Goal: Task Accomplishment & Management: Complete application form

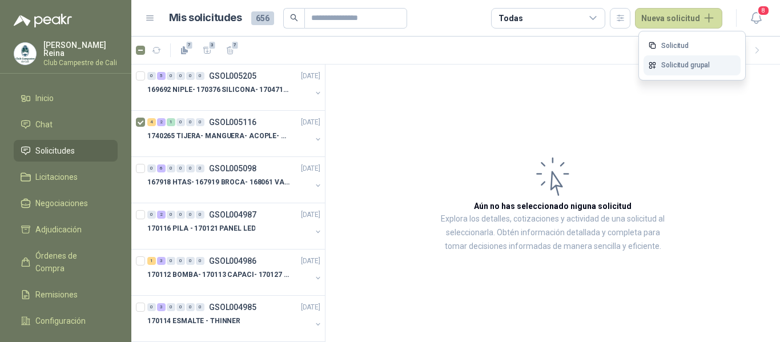
click at [675, 65] on link "Solicitud grupal" at bounding box center [691, 65] width 97 height 20
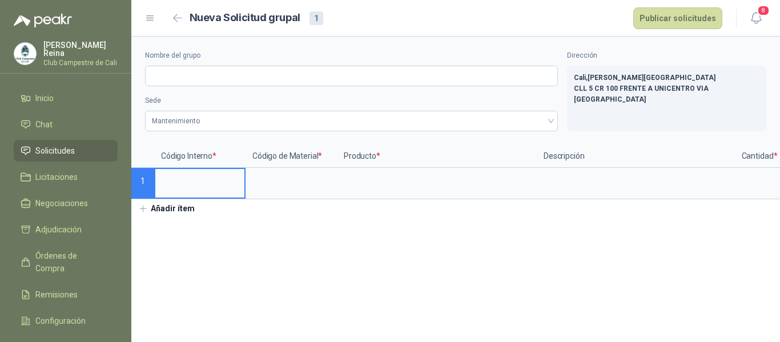
click at [202, 188] on input at bounding box center [199, 180] width 89 height 22
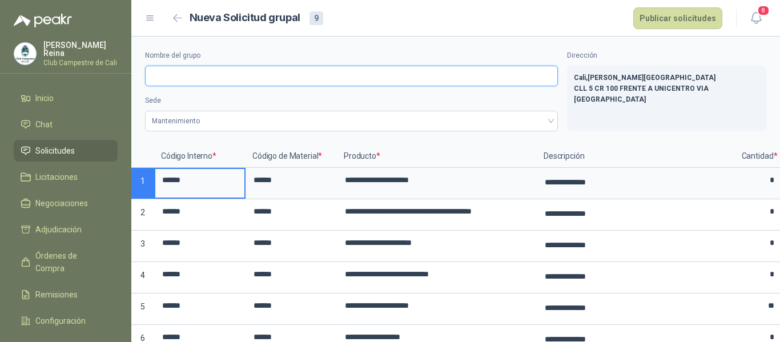
click at [179, 77] on input "Nombre del grupo" at bounding box center [351, 76] width 413 height 21
type input "**********"
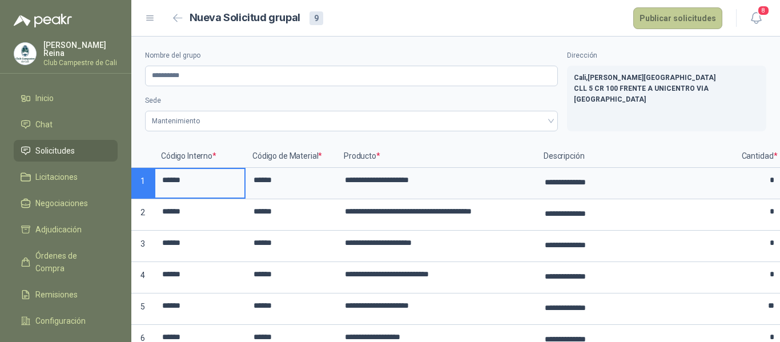
click at [673, 15] on button "Publicar solicitudes" at bounding box center [677, 18] width 89 height 22
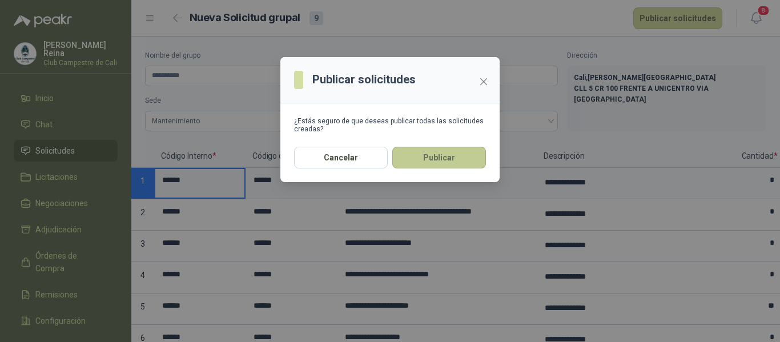
click at [416, 156] on button "Publicar" at bounding box center [439, 158] width 94 height 22
